Goal: Information Seeking & Learning: Learn about a topic

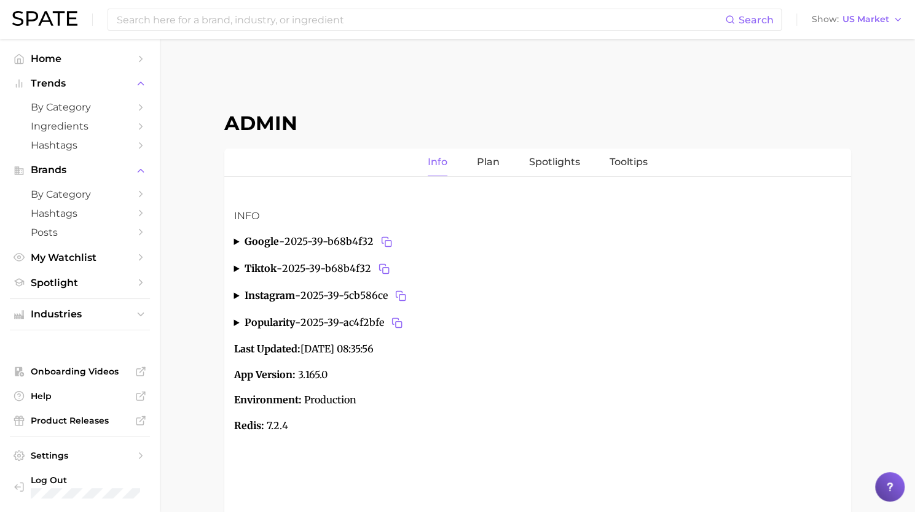
click at [455, 5] on div "Search Show US Market" at bounding box center [457, 19] width 890 height 39
click at [452, 14] on input at bounding box center [419, 19] width 609 height 21
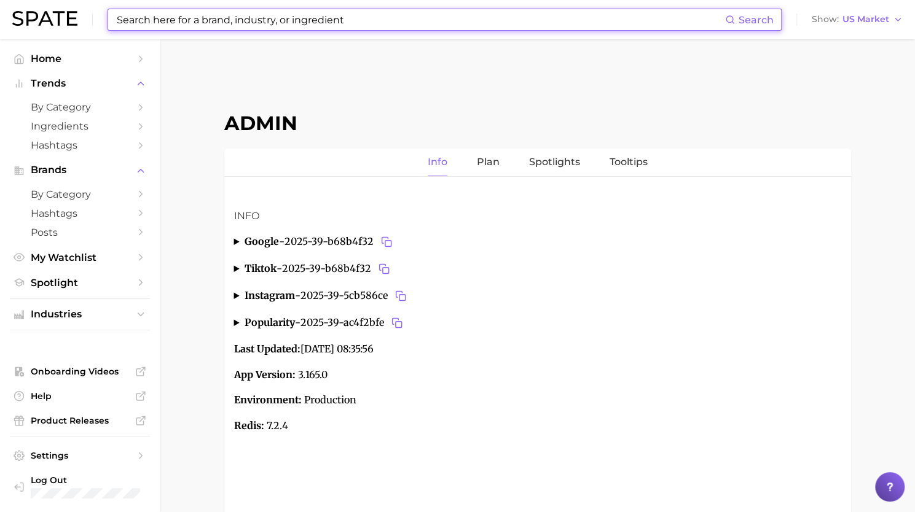
paste input "korean corn dog"
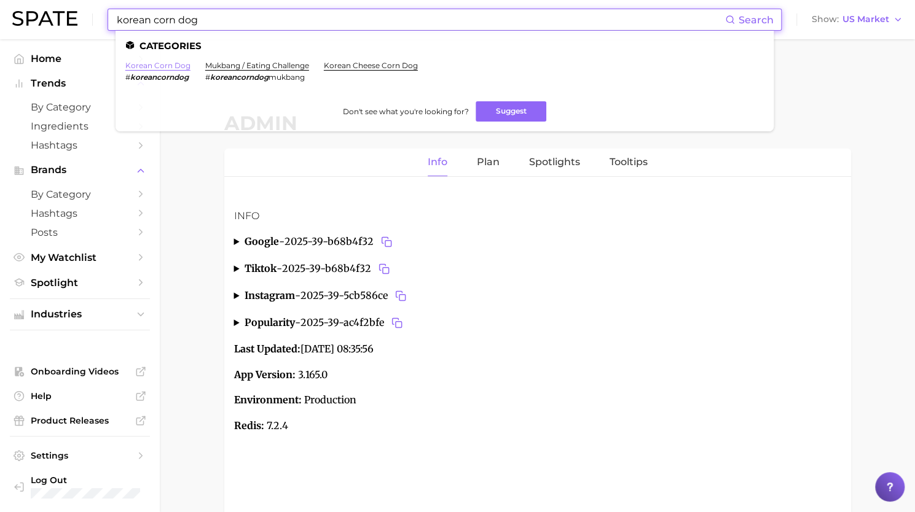
type input "korean corn dog"
click at [160, 63] on link "korean corn dog" at bounding box center [157, 65] width 65 height 9
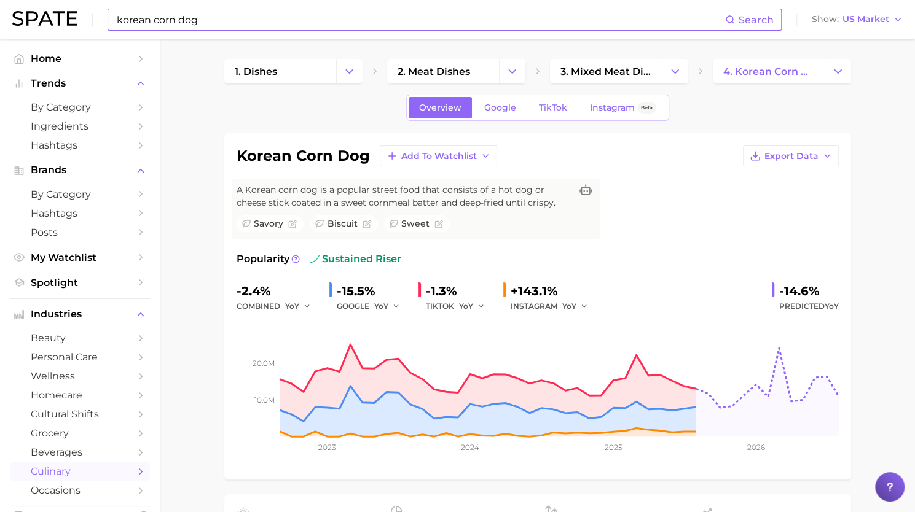
click at [256, 17] on input "korean corn dog" at bounding box center [419, 19] width 609 height 21
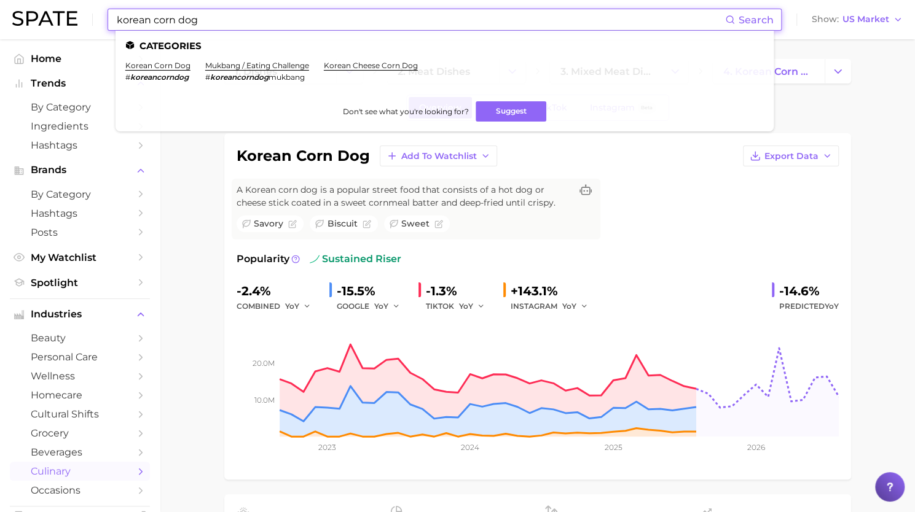
click at [256, 17] on input "korean corn dog" at bounding box center [419, 19] width 609 height 21
paste input "health and wellness"
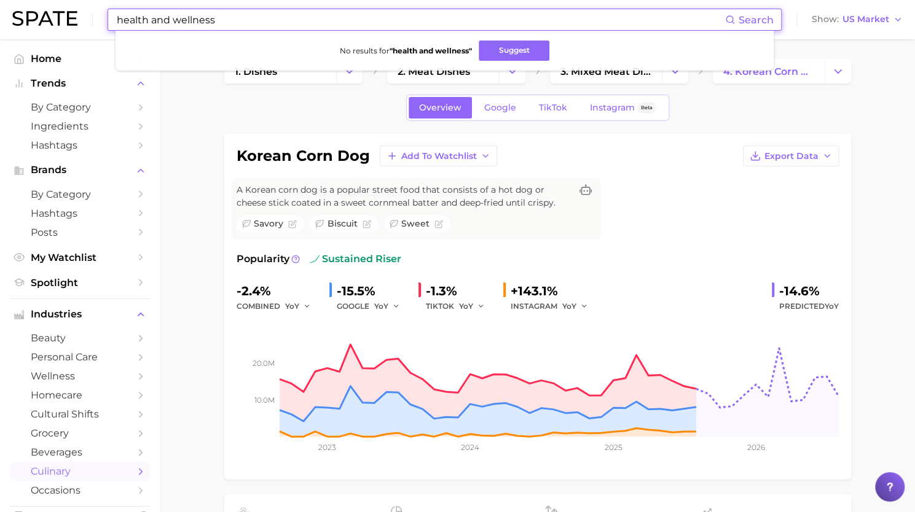
drag, startPoint x: 172, startPoint y: 19, endPoint x: 74, endPoint y: 16, distance: 98.3
click at [74, 16] on div "health and wellness Search No results for " health and wellness " Suggest Show …" at bounding box center [457, 19] width 890 height 39
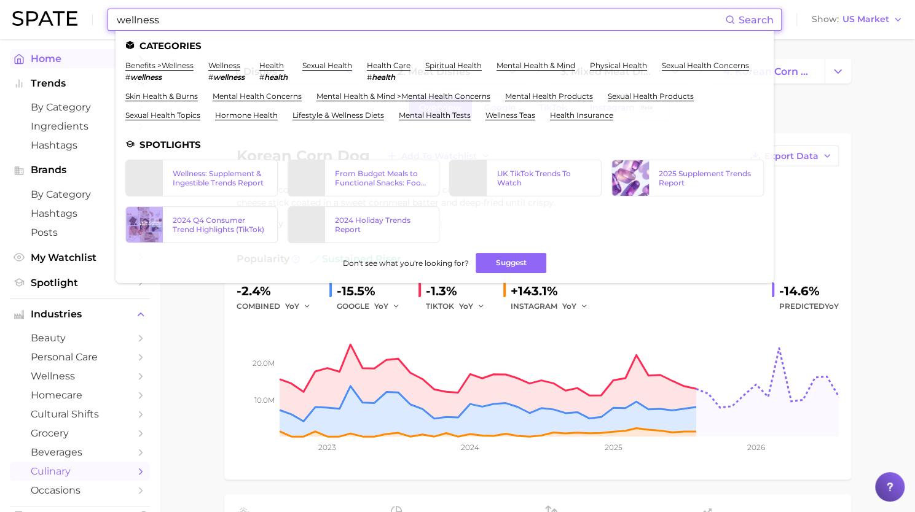
type input "wellness"
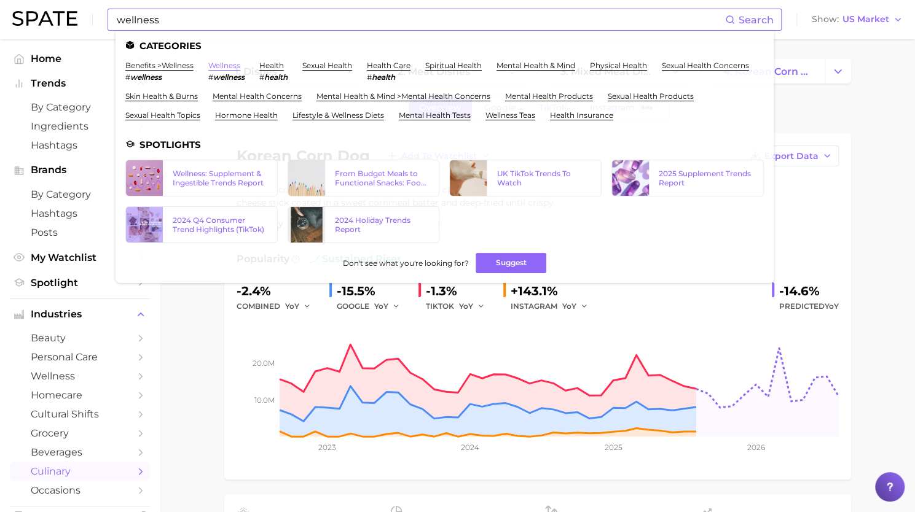
click at [233, 66] on link "wellness" at bounding box center [224, 65] width 32 height 9
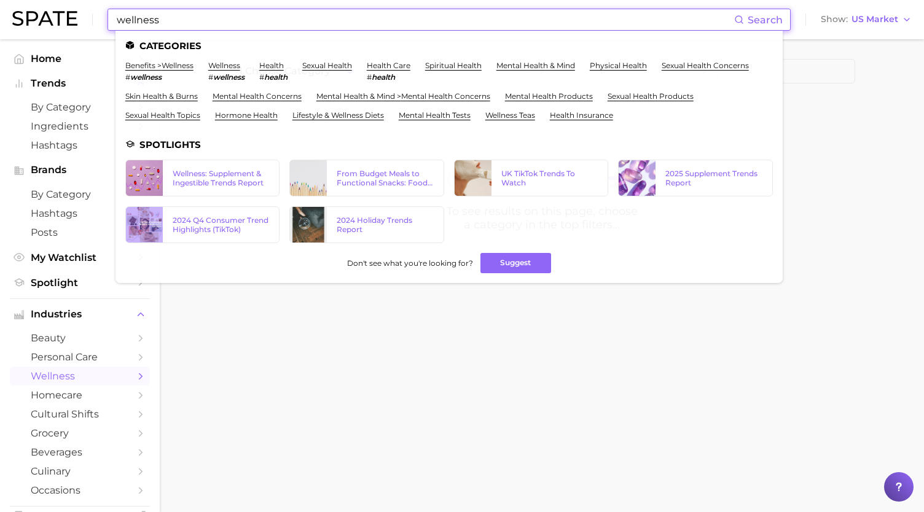
click at [204, 17] on input "wellness" at bounding box center [424, 19] width 619 height 21
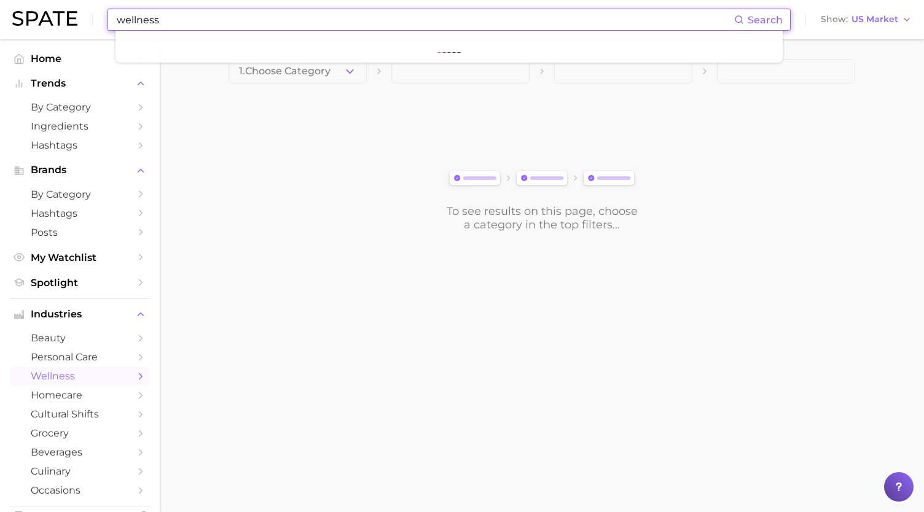
type input "wellness"
click at [131, 22] on input "wellness" at bounding box center [424, 19] width 619 height 21
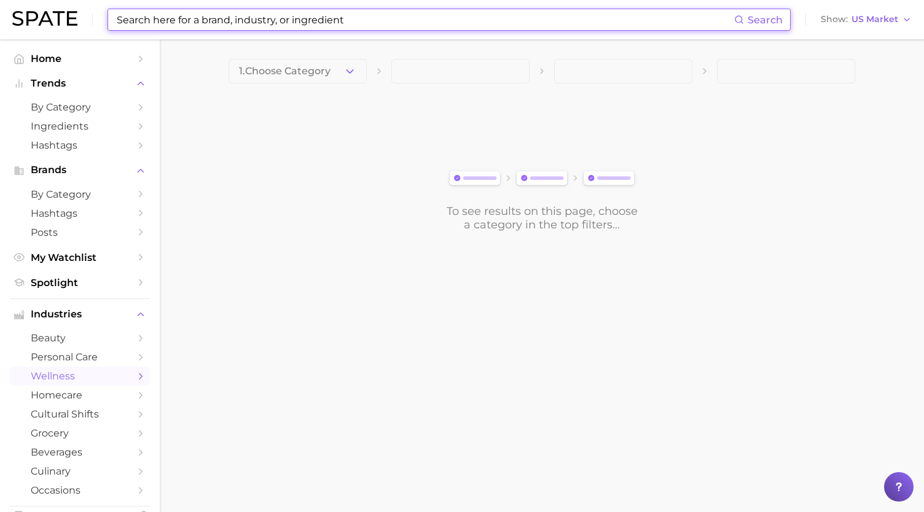
click at [252, 151] on div "To see results on this page, choose a category in the top filters..." at bounding box center [542, 163] width 627 height 137
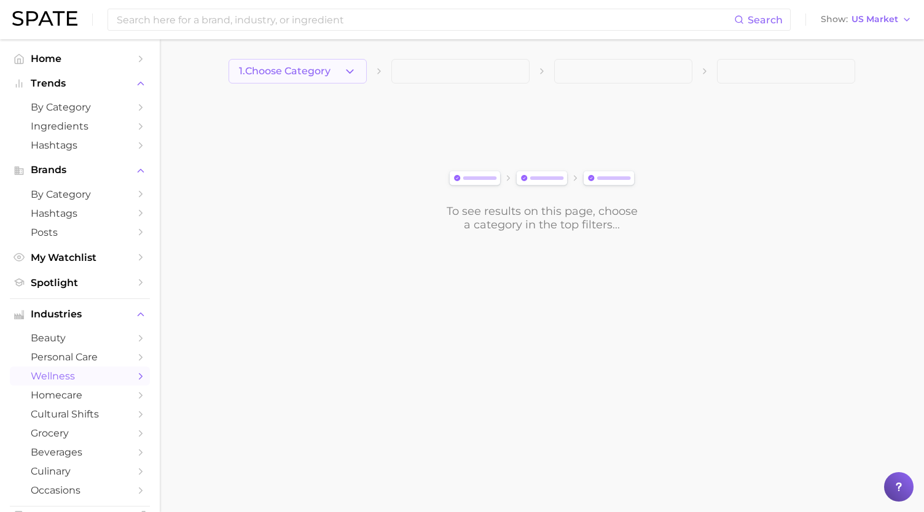
click at [259, 72] on span "1. Choose Category" at bounding box center [285, 71] width 92 height 11
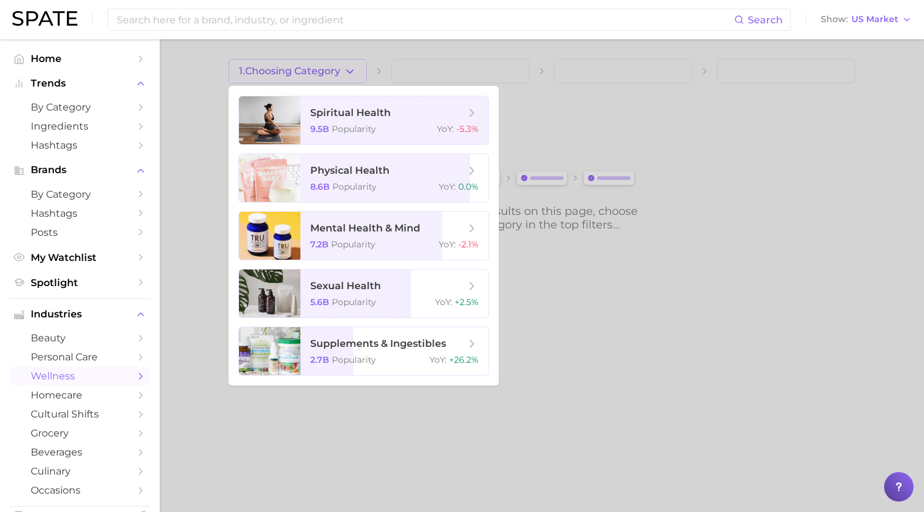
click at [278, 73] on div at bounding box center [462, 256] width 924 height 512
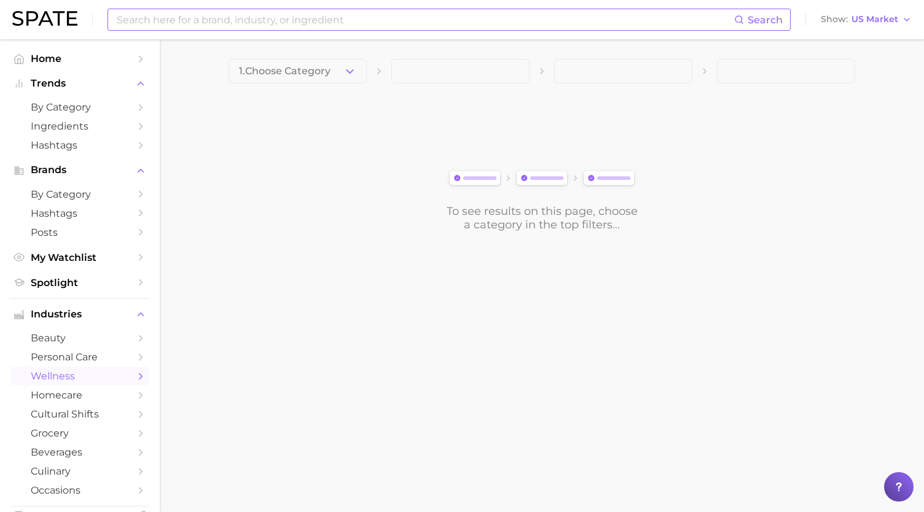
click at [246, 15] on input at bounding box center [424, 19] width 619 height 21
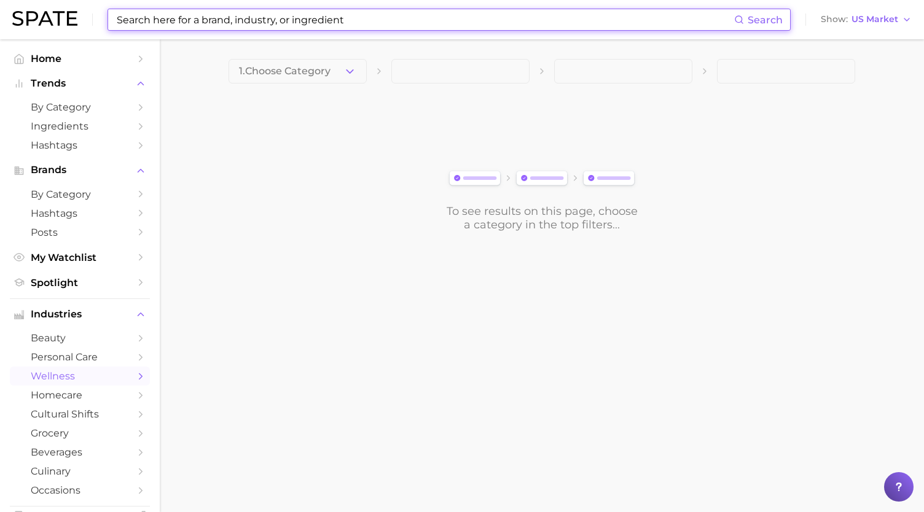
paste input "wellness"
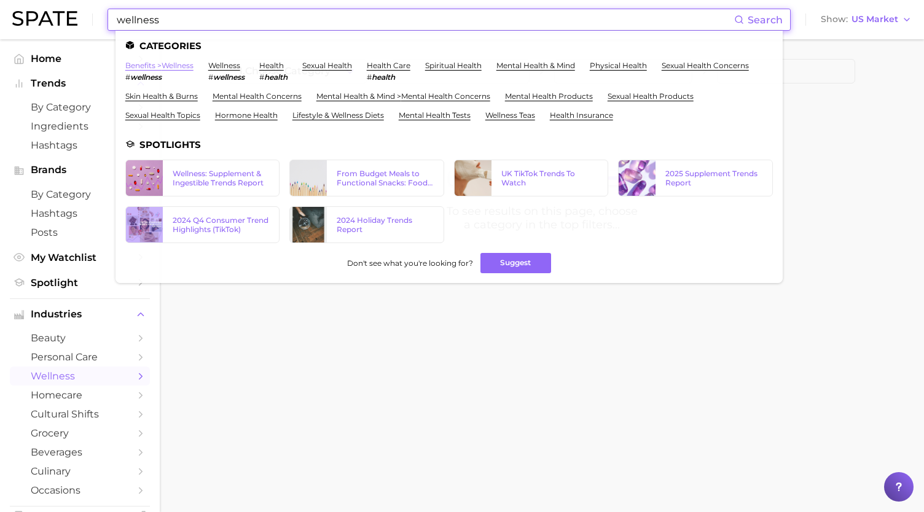
type input "wellness"
click at [181, 67] on link "benefits > wellness" at bounding box center [159, 65] width 68 height 9
